Goal: Information Seeking & Learning: Stay updated

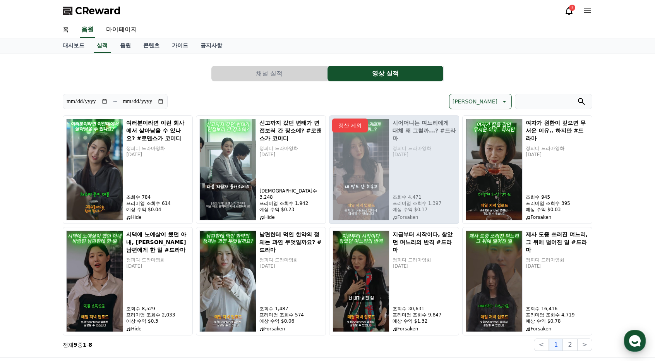
click at [630, 339] on use "button" at bounding box center [635, 341] width 12 height 12
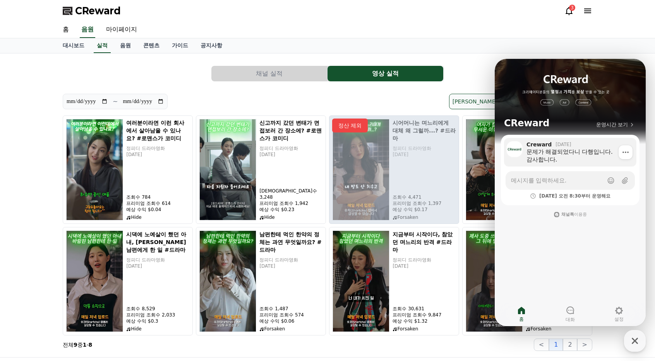
click at [551, 154] on div "문제가 해결되었다니 다행입니다. 감사합니다." at bounding box center [578, 155] width 104 height 15
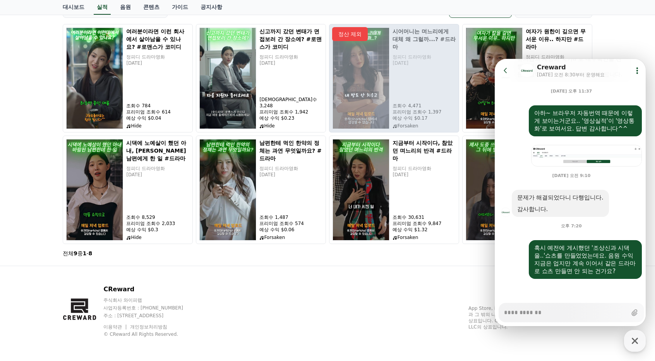
scroll to position [92, 0]
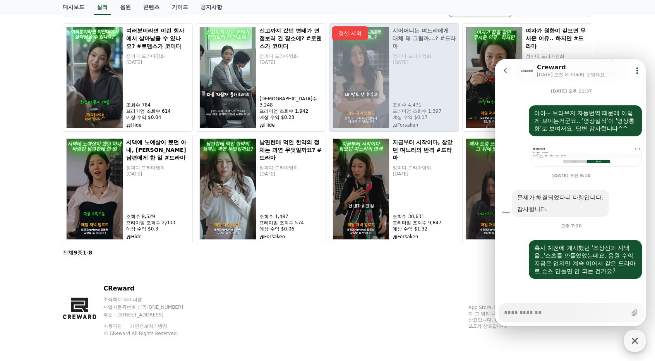
click at [631, 343] on icon "button" at bounding box center [635, 341] width 14 height 14
type textarea "*"
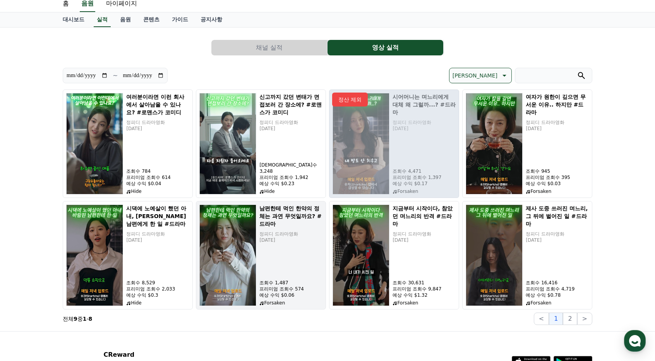
scroll to position [15, 0]
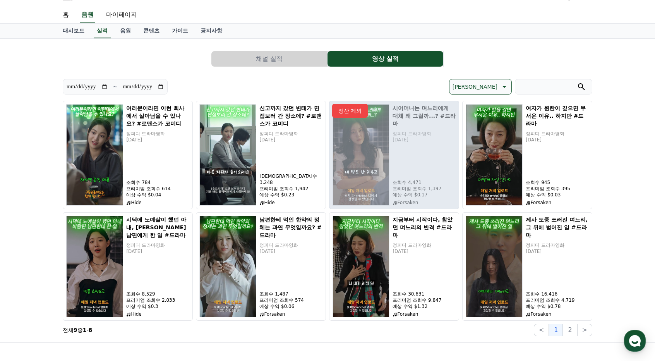
click at [601, 72] on div "**********" at bounding box center [327, 190] width 655 height 303
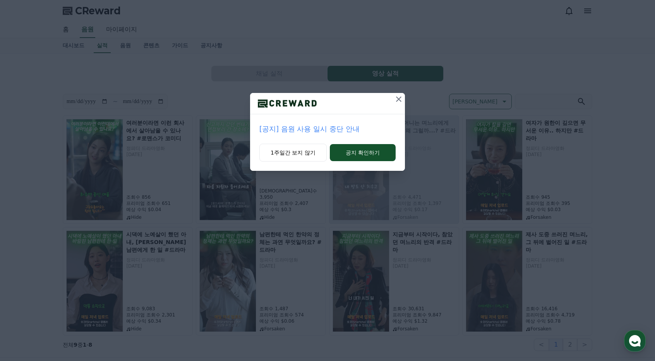
click at [398, 98] on icon at bounding box center [398, 98] width 9 height 9
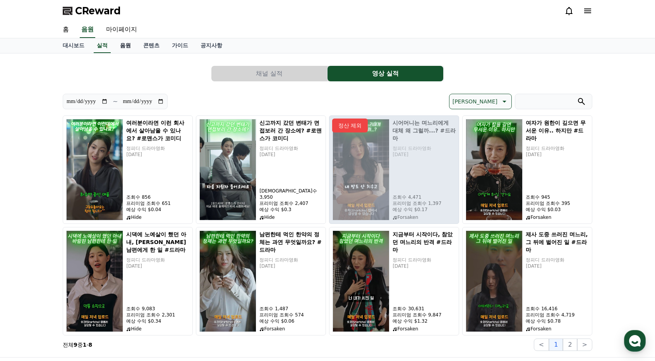
click at [122, 47] on link "음원" at bounding box center [125, 45] width 23 height 15
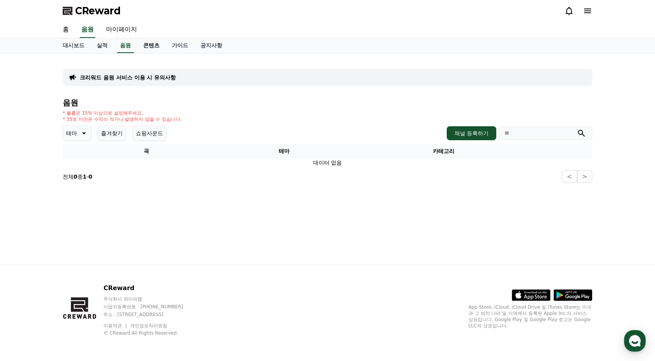
click at [151, 45] on link "콘텐츠" at bounding box center [151, 45] width 29 height 15
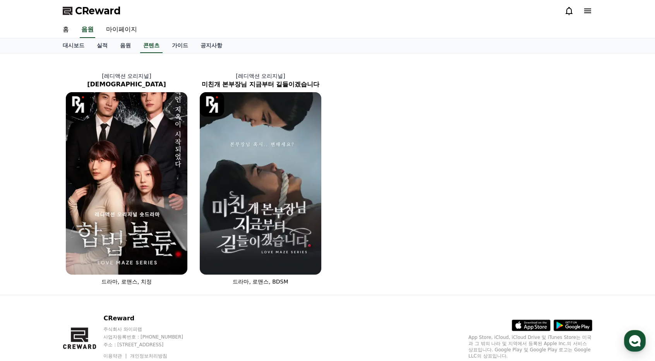
click at [570, 11] on icon at bounding box center [568, 10] width 9 height 9
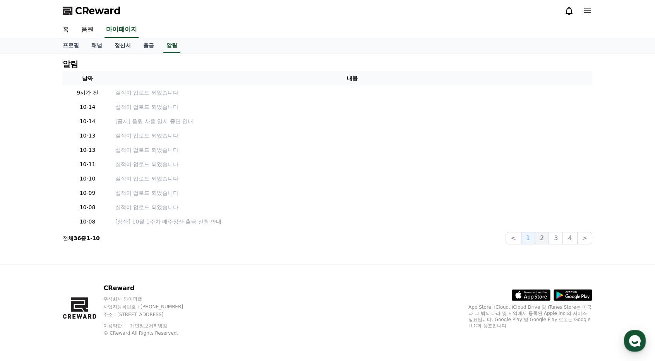
click at [546, 240] on button "2" at bounding box center [542, 238] width 14 height 12
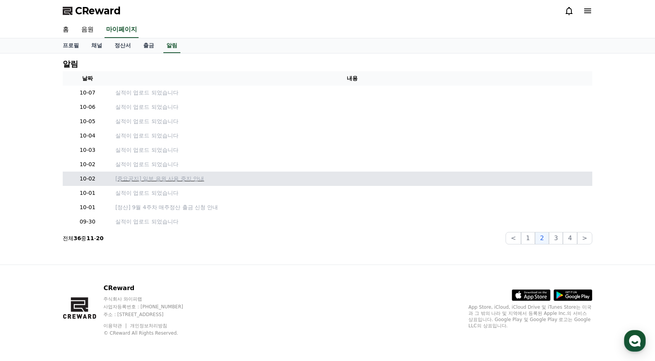
click at [192, 177] on p "[중요공지] 일부 음원 사용 중지 안내" at bounding box center [352, 179] width 474 height 8
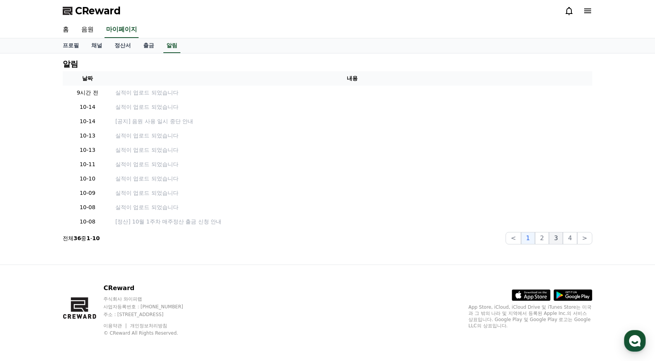
click at [557, 236] on button "3" at bounding box center [556, 238] width 14 height 12
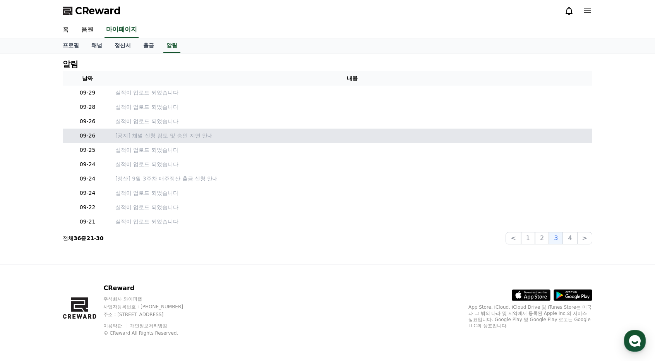
click at [186, 134] on p "[공지] 채널 신청 검토 및 승인 지연 안내" at bounding box center [352, 136] width 474 height 8
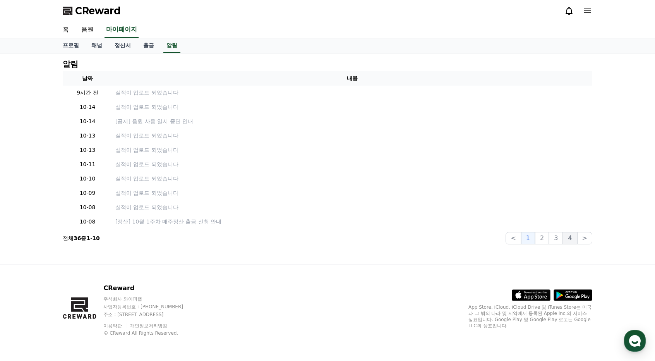
click at [570, 239] on button "4" at bounding box center [570, 238] width 14 height 12
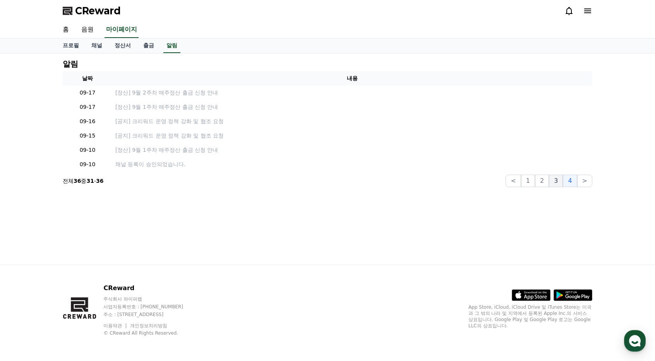
click at [557, 181] on button "3" at bounding box center [556, 181] width 14 height 12
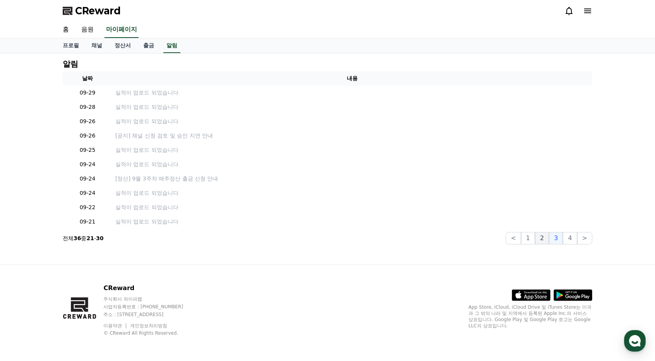
click at [544, 237] on button "2" at bounding box center [542, 238] width 14 height 12
click at [528, 243] on button "1" at bounding box center [528, 238] width 14 height 12
click at [89, 31] on link "음원" at bounding box center [87, 30] width 25 height 16
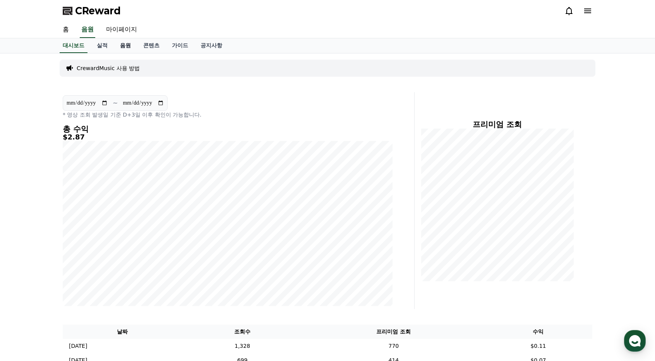
click at [120, 48] on link "음원" at bounding box center [125, 45] width 23 height 15
